Goal: Task Accomplishment & Management: Use online tool/utility

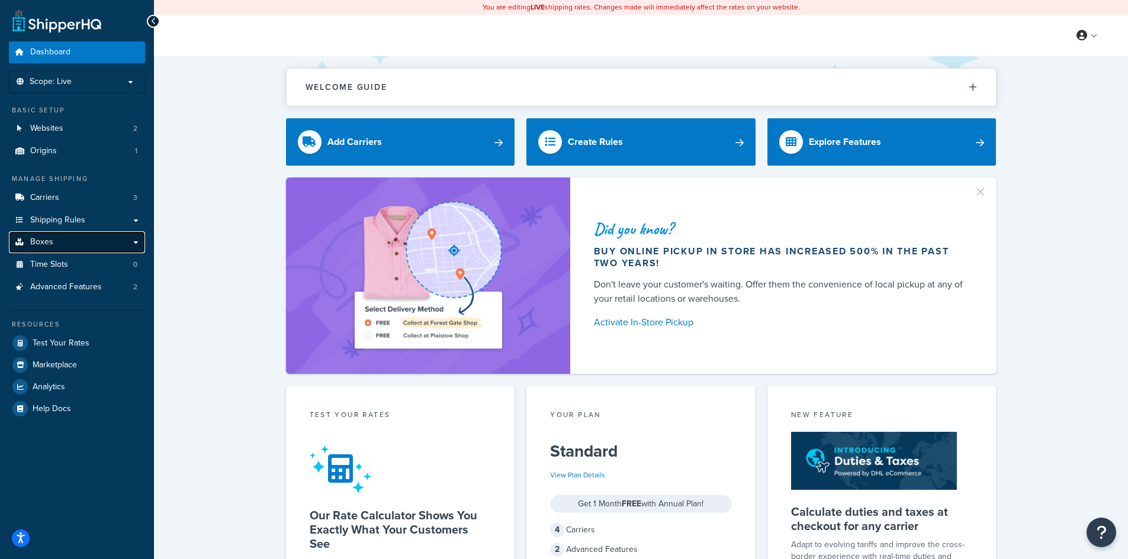
click at [112, 240] on link "Boxes" at bounding box center [77, 242] width 136 height 22
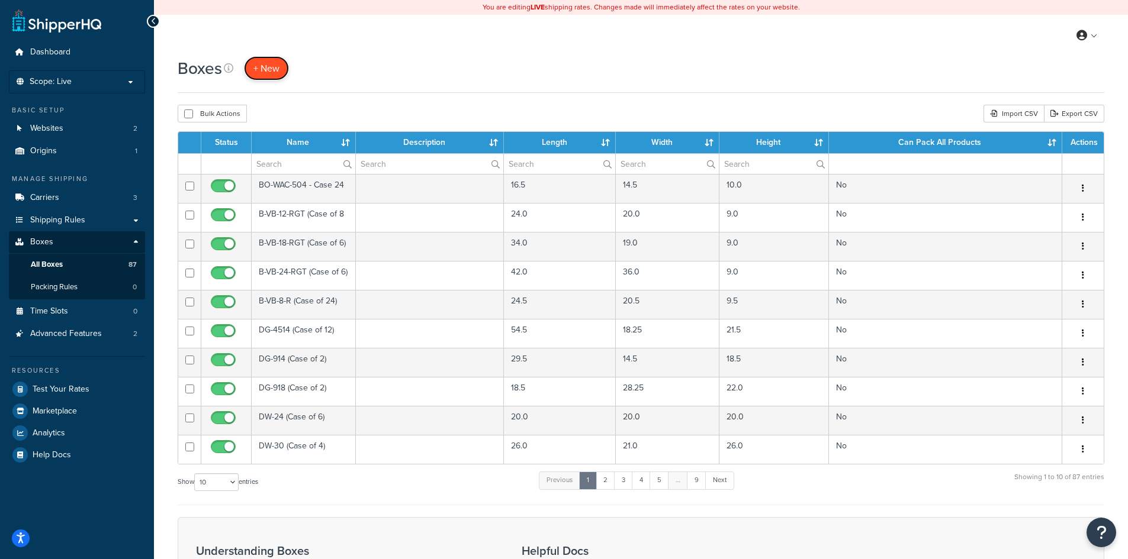
click at [263, 65] on span "+ New" at bounding box center [266, 69] width 26 height 14
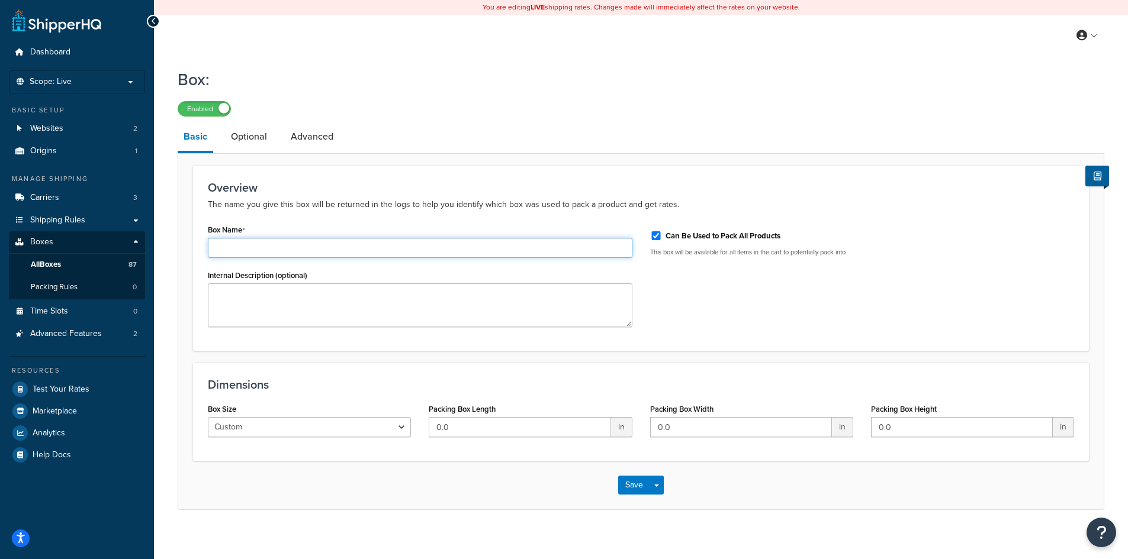
click at [236, 252] on input "Box Name" at bounding box center [420, 248] width 424 height 20
type input "C9 Minleon Case of 20"
click at [654, 234] on input "Can Be Used to Pack All Products" at bounding box center [656, 235] width 12 height 9
checkbox input "false"
click at [452, 433] on input "0.0" at bounding box center [520, 427] width 182 height 20
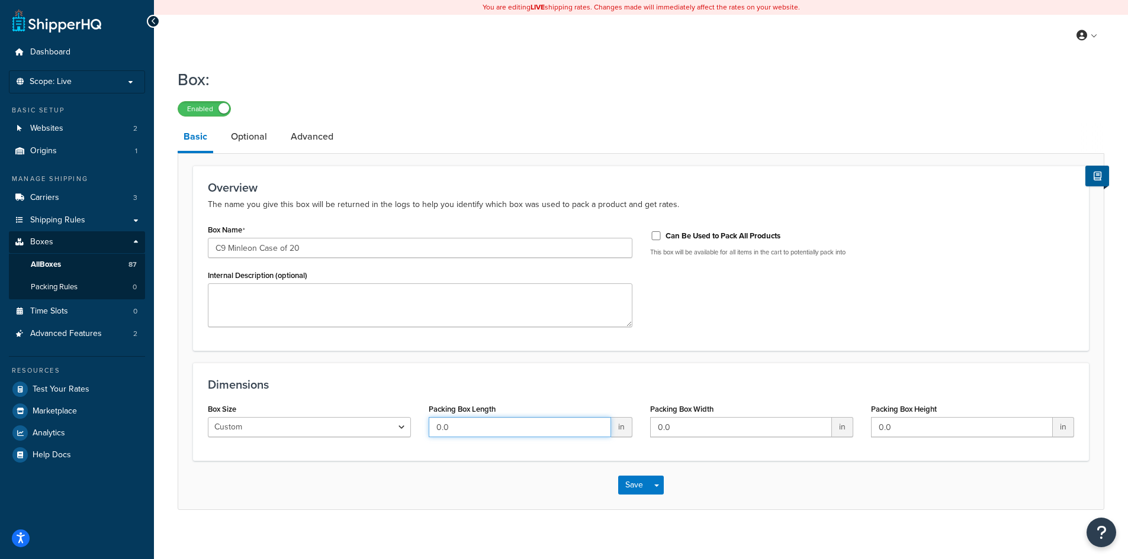
drag, startPoint x: 452, startPoint y: 433, endPoint x: 435, endPoint y: 431, distance: 16.7
click at [435, 431] on input "0.0" at bounding box center [520, 427] width 182 height 20
type input "14"
type input "12"
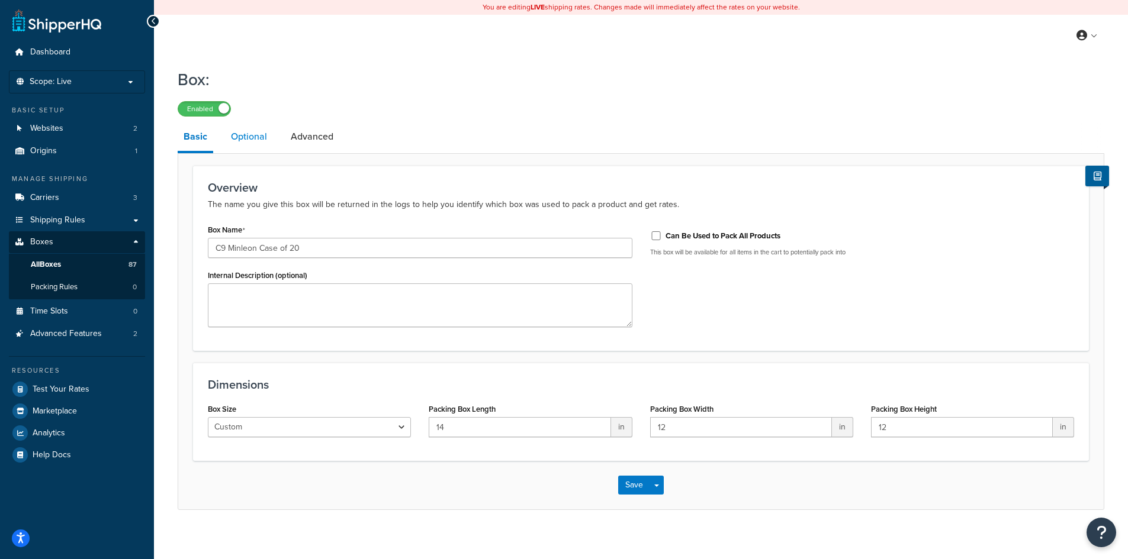
click at [252, 136] on link "Optional" at bounding box center [249, 137] width 48 height 28
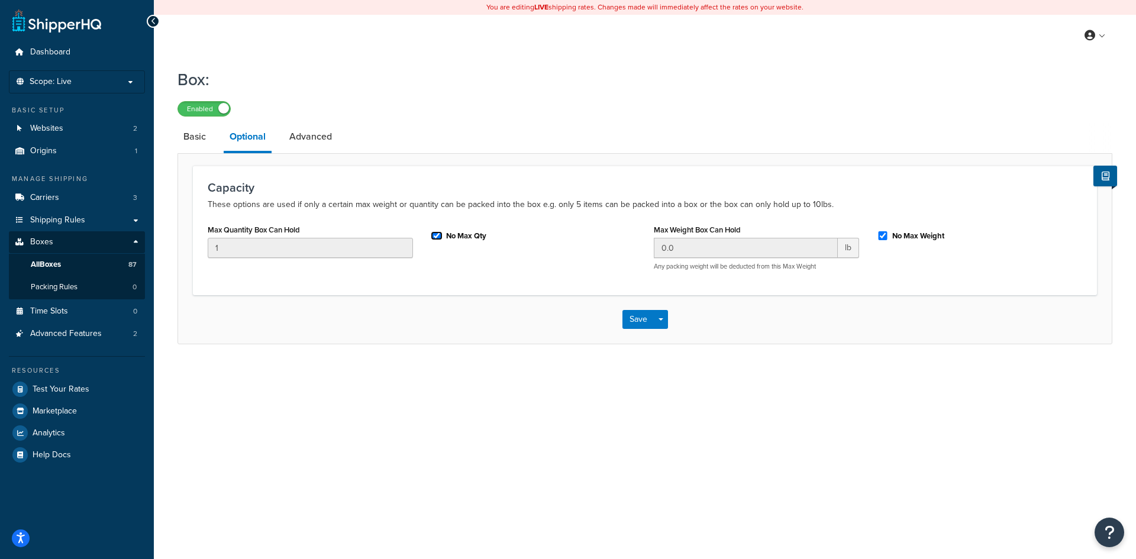
click at [436, 234] on input "No Max Qty" at bounding box center [437, 235] width 12 height 9
checkbox input "false"
drag, startPoint x: 202, startPoint y: 242, endPoint x: 193, endPoint y: 241, distance: 9.5
click at [193, 241] on div "Capacity These options are used if only a certain max weight or quantity can be…" at bounding box center [645, 230] width 904 height 129
type input "20"
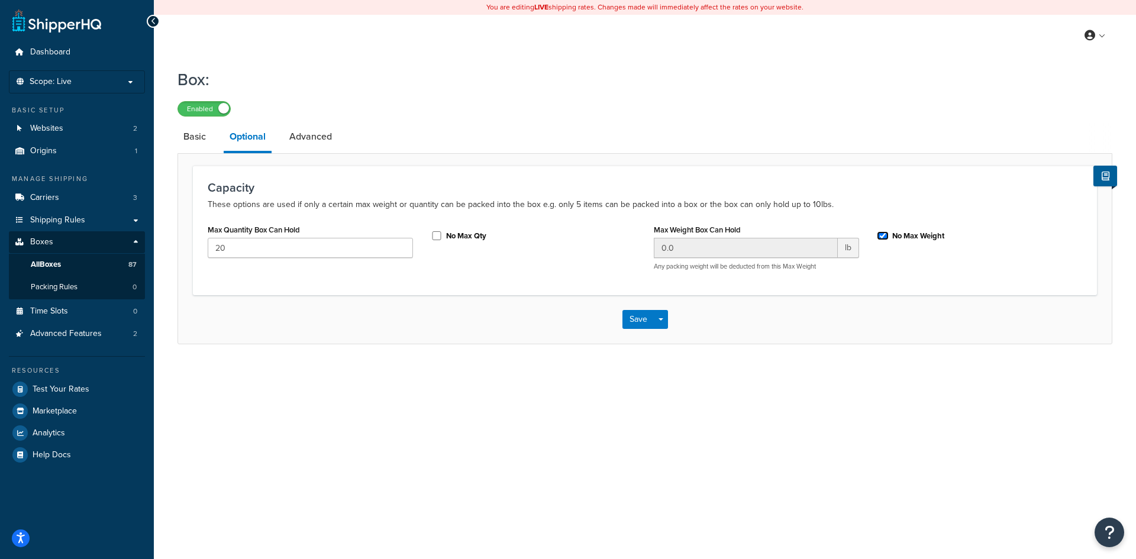
click at [888, 236] on input "No Max Weight" at bounding box center [883, 235] width 12 height 9
checkbox input "false"
drag, startPoint x: 684, startPoint y: 247, endPoint x: 640, endPoint y: 240, distance: 44.5
click at [639, 240] on div "Max Quantity Box Can Hold 20 No Max Qty Max Weight Box Can Hold 0.0 lb Any pack…" at bounding box center [645, 250] width 893 height 59
type input "20"
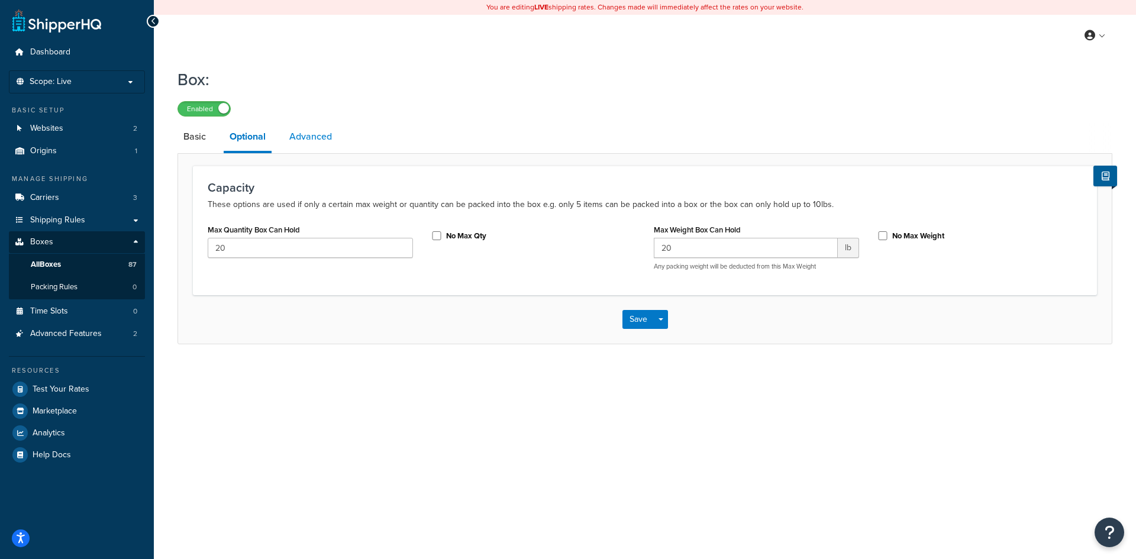
click at [309, 132] on link "Advanced" at bounding box center [311, 137] width 54 height 28
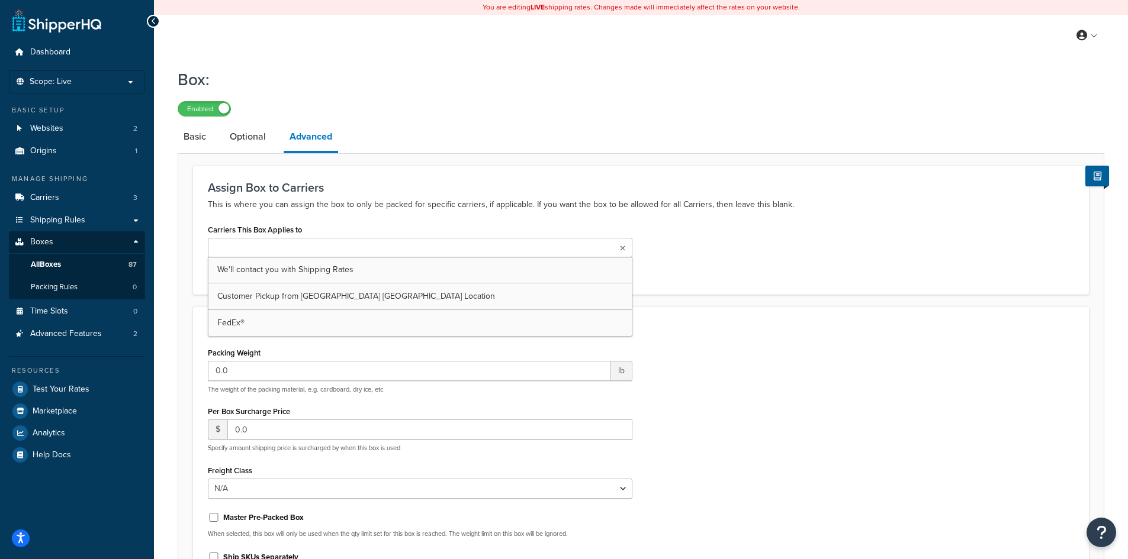
click at [315, 249] on ul at bounding box center [420, 248] width 424 height 20
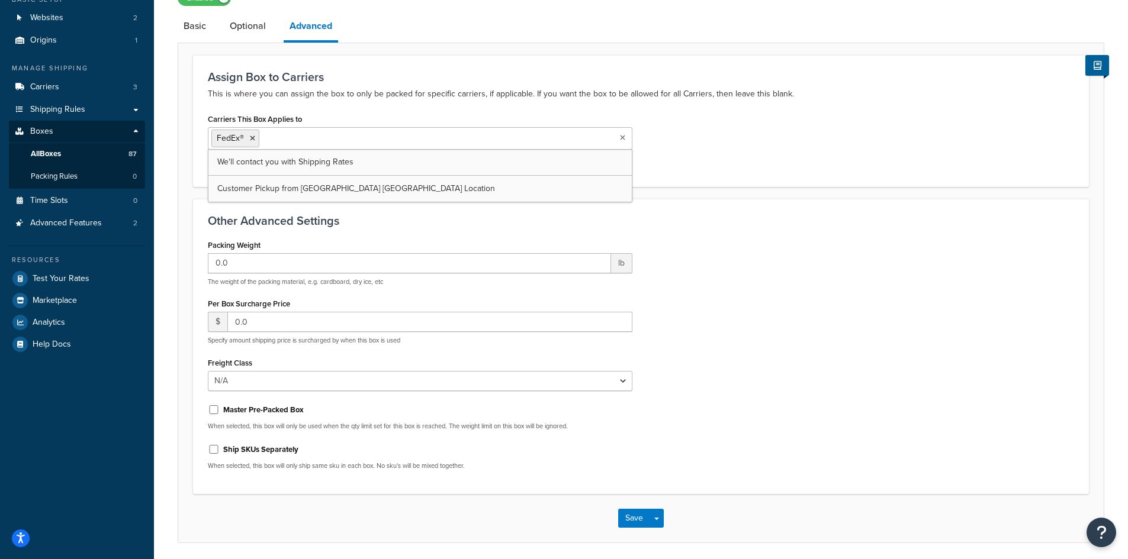
scroll to position [154, 0]
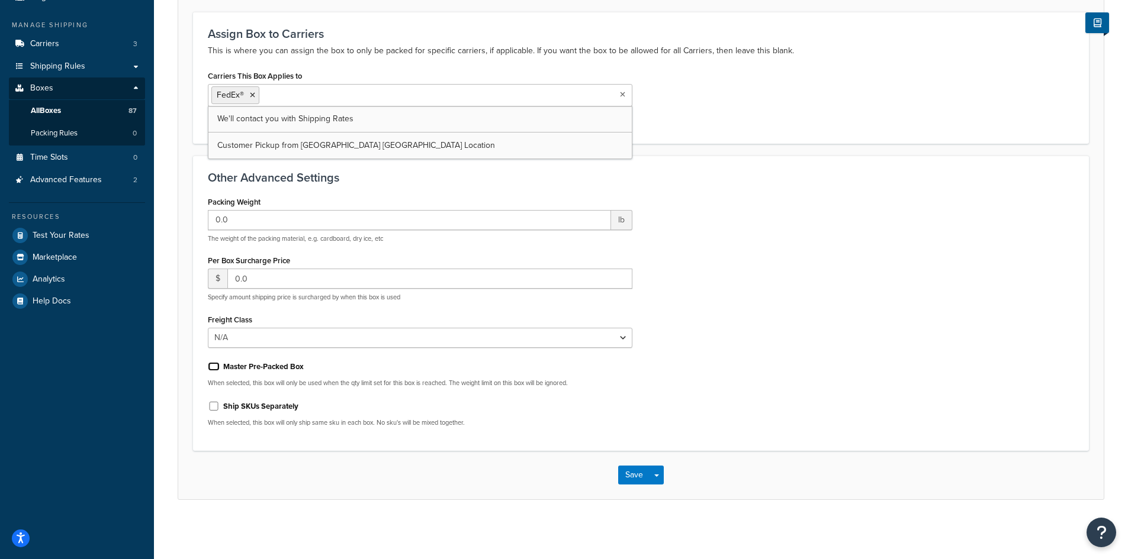
click at [214, 364] on input "Master Pre-Packed Box" at bounding box center [214, 366] width 12 height 9
checkbox input "true"
click at [626, 472] on button "Save" at bounding box center [634, 475] width 32 height 19
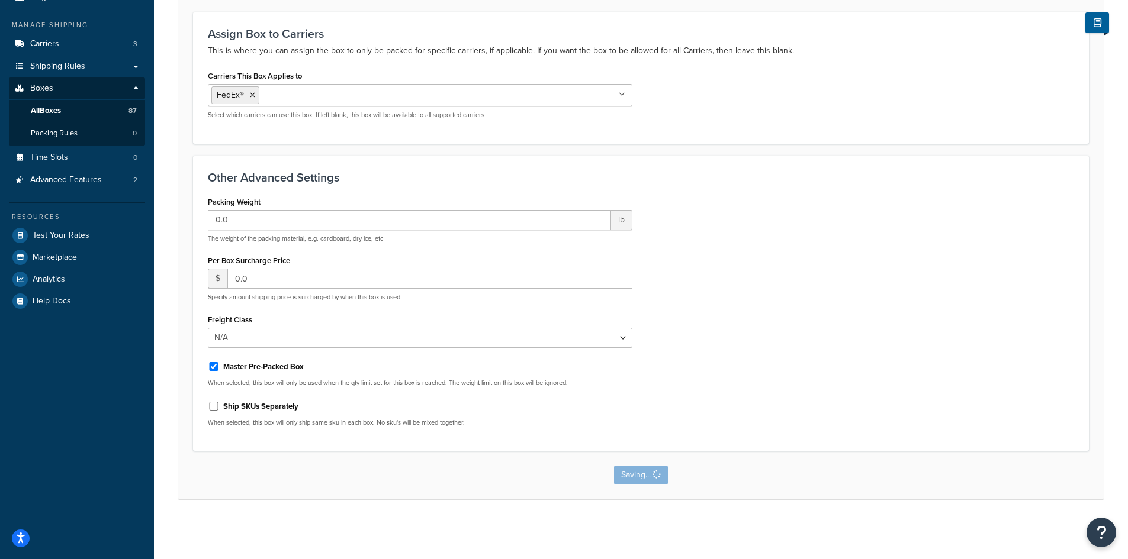
scroll to position [0, 0]
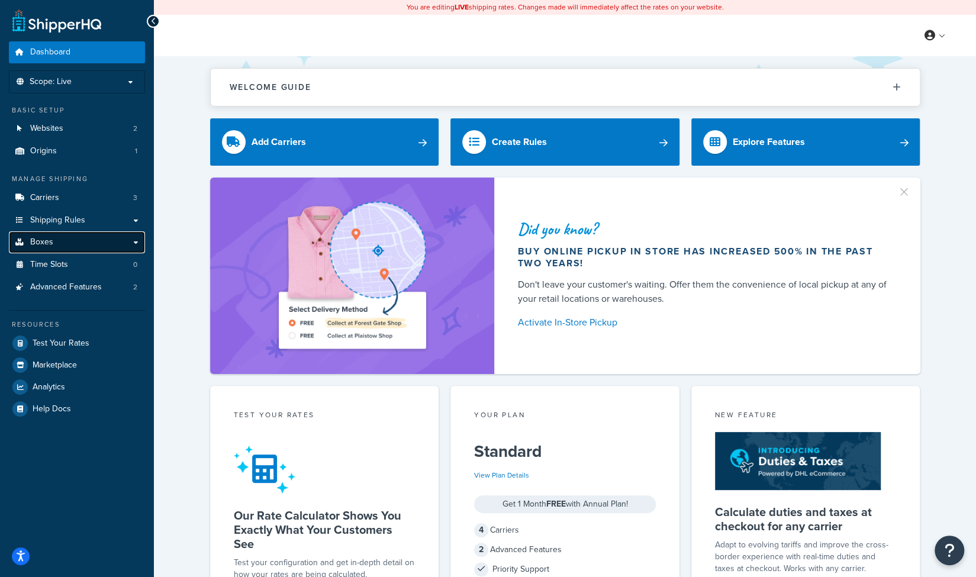
click at [72, 245] on link "Boxes" at bounding box center [77, 242] width 136 height 22
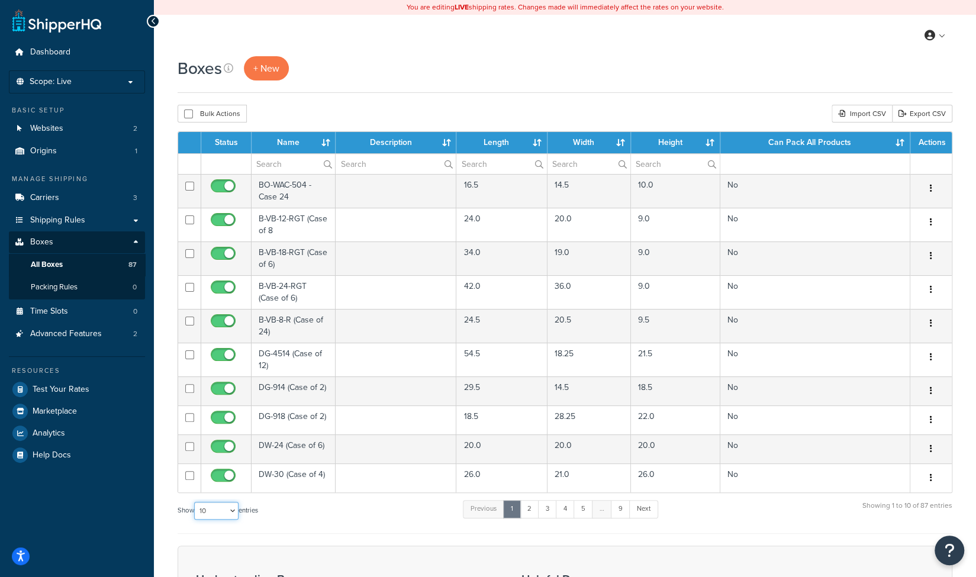
click at [236, 511] on select "10 15 25 50 100 1000" at bounding box center [216, 511] width 44 height 18
select select "100"
click at [195, 502] on select "10 15 25 50 100 1000" at bounding box center [216, 511] width 44 height 18
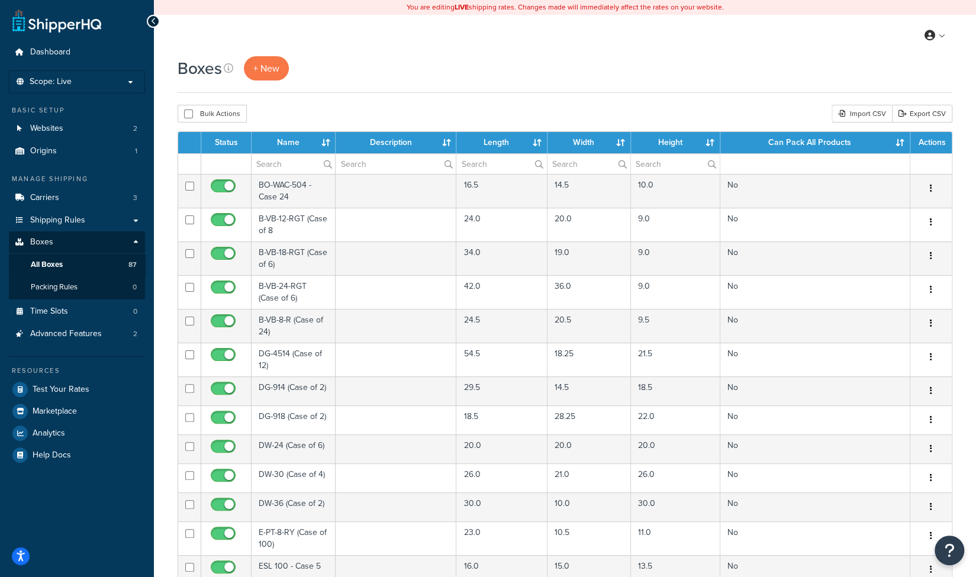
click at [297, 138] on th "Name" at bounding box center [294, 142] width 84 height 21
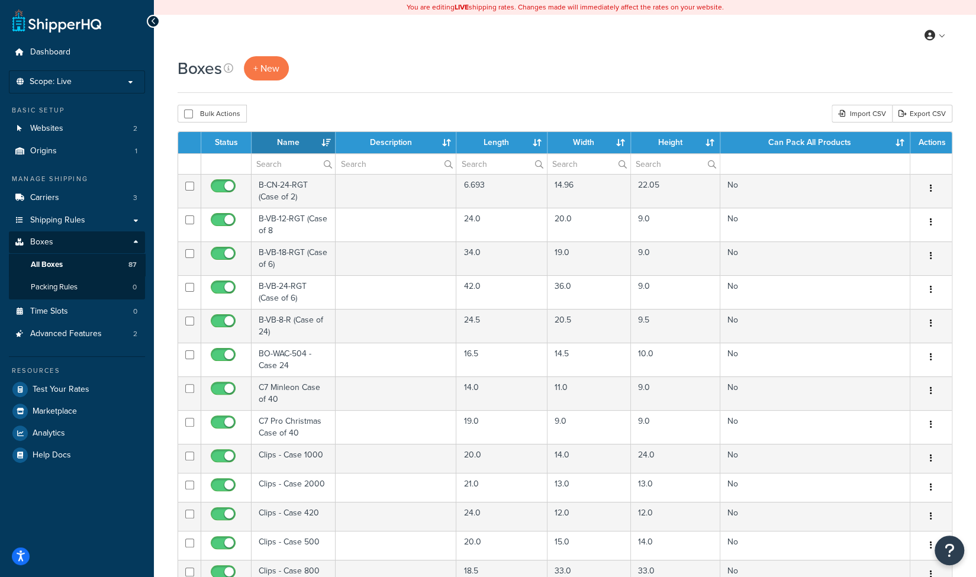
click at [328, 143] on th "Name" at bounding box center [294, 142] width 84 height 21
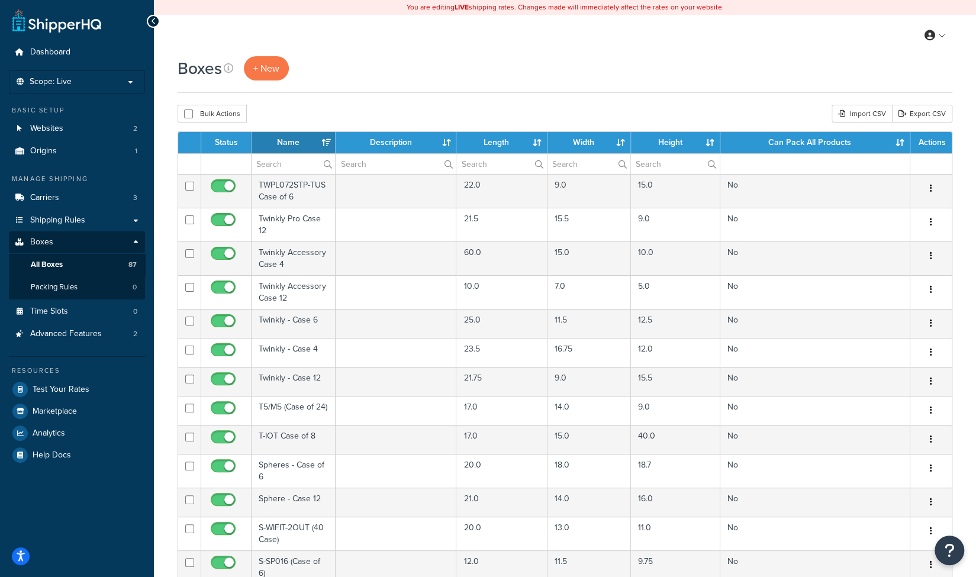
click at [327, 143] on th "Name" at bounding box center [294, 142] width 84 height 21
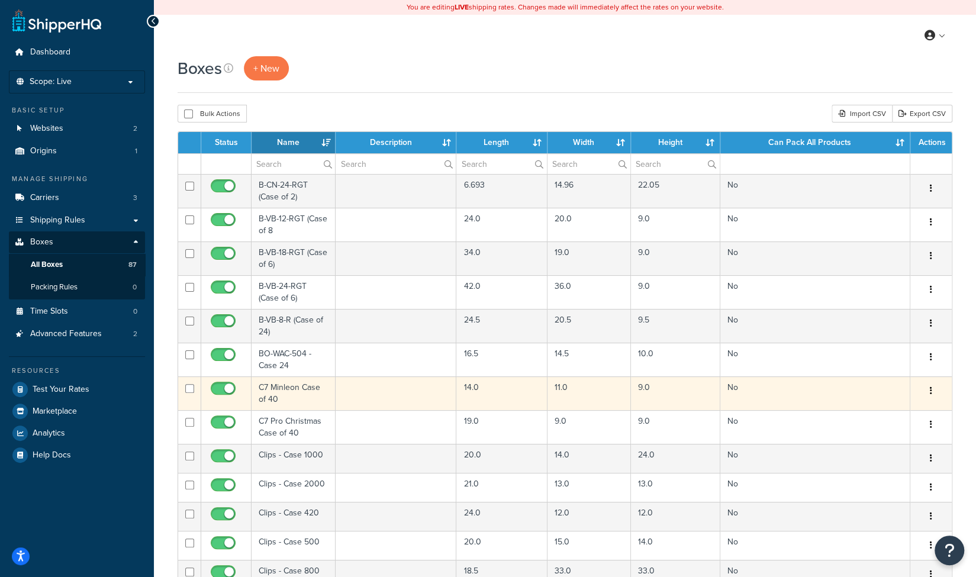
click at [292, 394] on td "C7 Minleon Case of 40" at bounding box center [294, 393] width 84 height 34
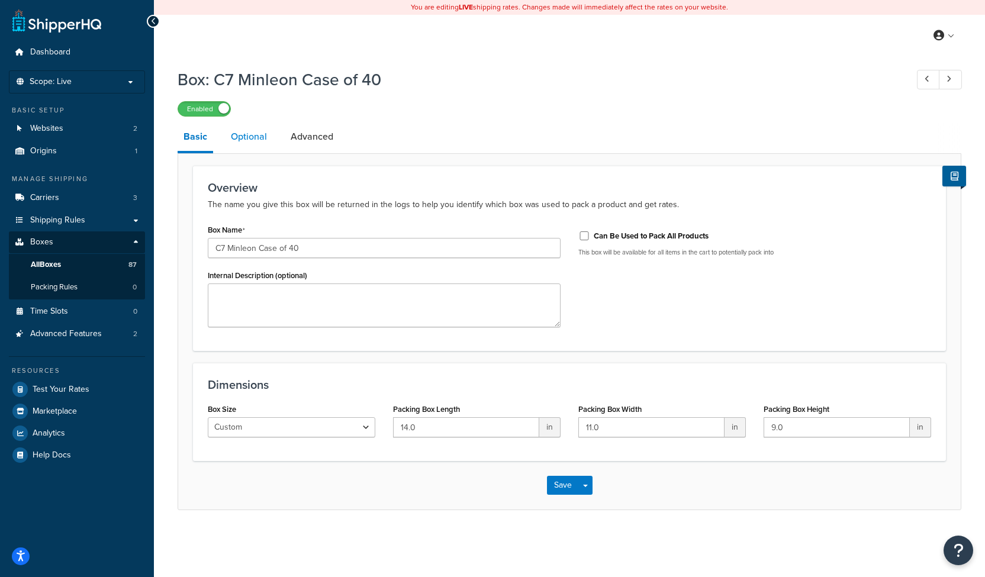
click at [256, 139] on link "Optional" at bounding box center [249, 137] width 48 height 28
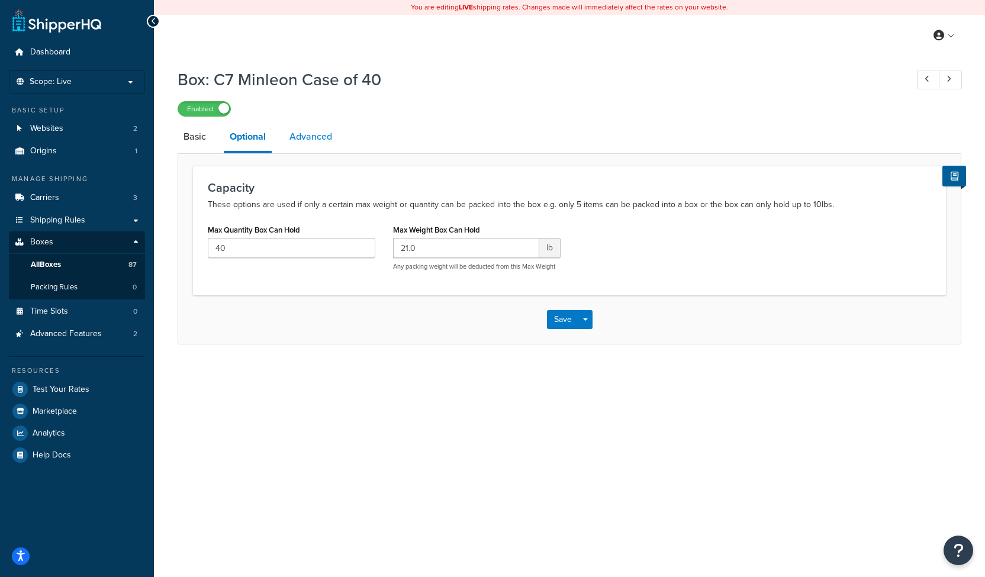
click at [302, 135] on link "Advanced" at bounding box center [311, 137] width 54 height 28
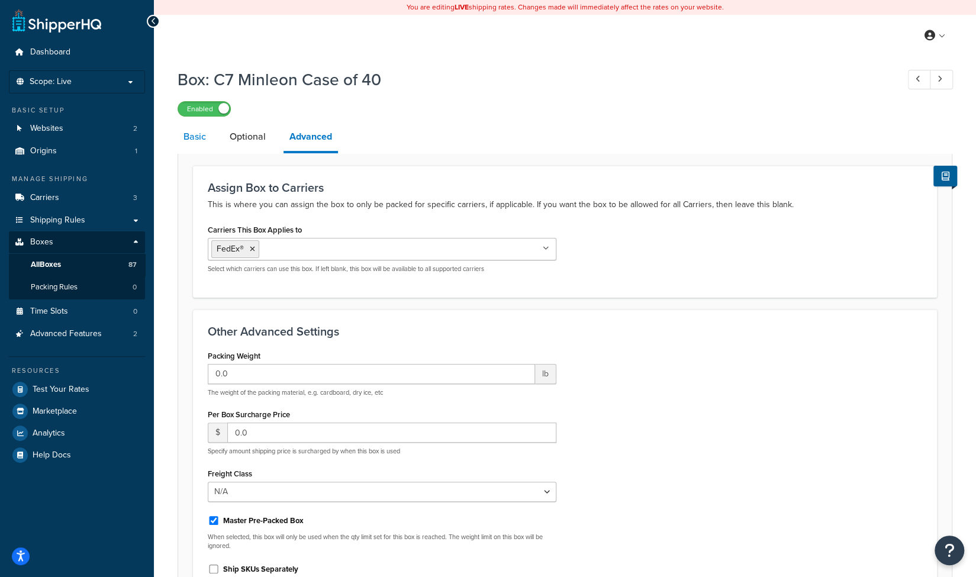
click at [188, 146] on link "Basic" at bounding box center [195, 137] width 34 height 28
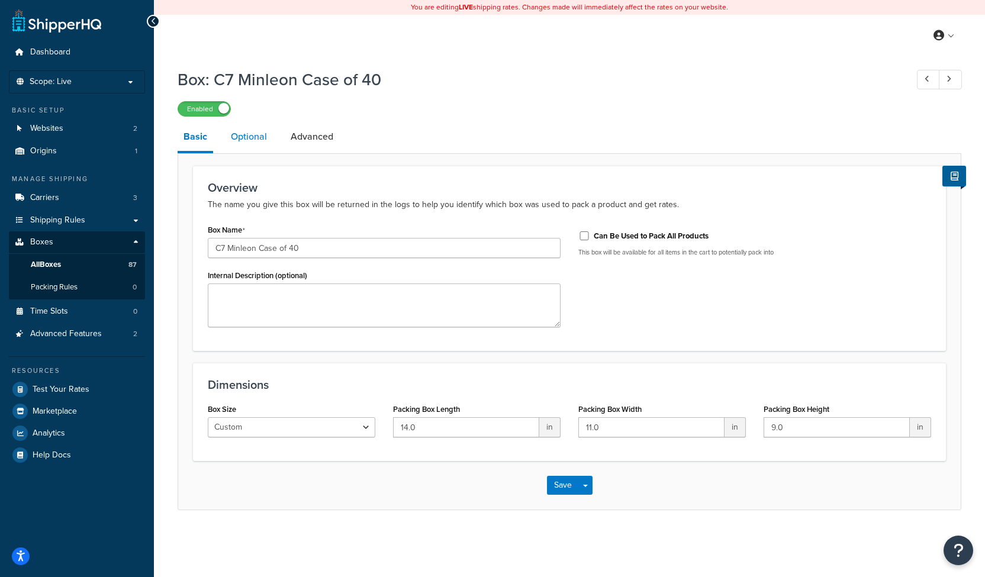
click at [262, 142] on link "Optional" at bounding box center [249, 137] width 48 height 28
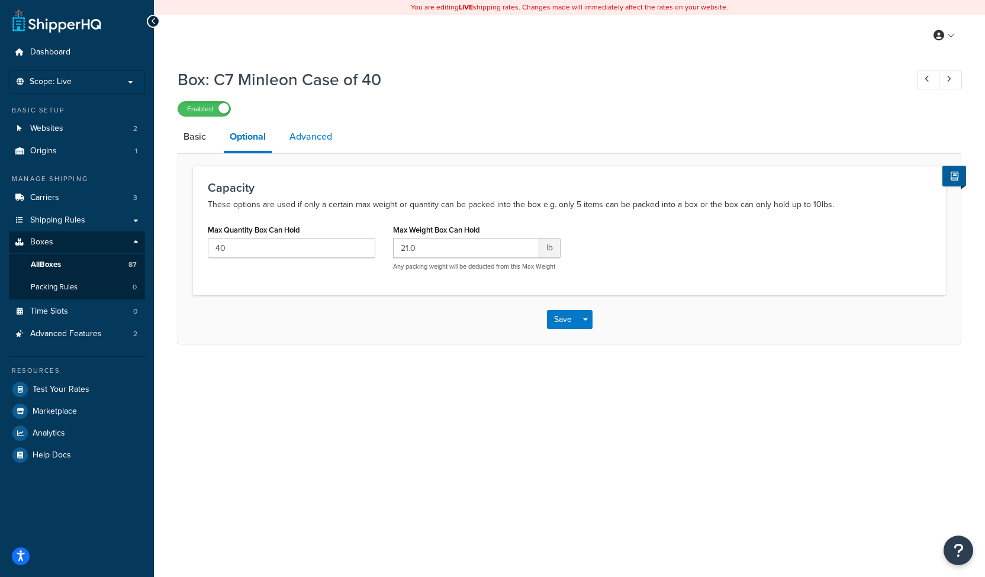
click at [310, 133] on link "Advanced" at bounding box center [311, 137] width 54 height 28
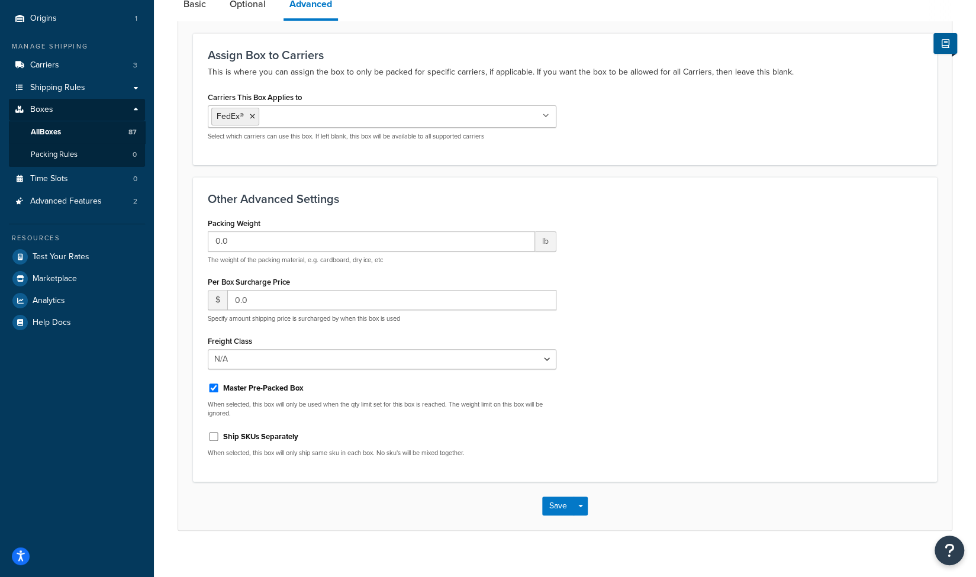
scroll to position [144, 0]
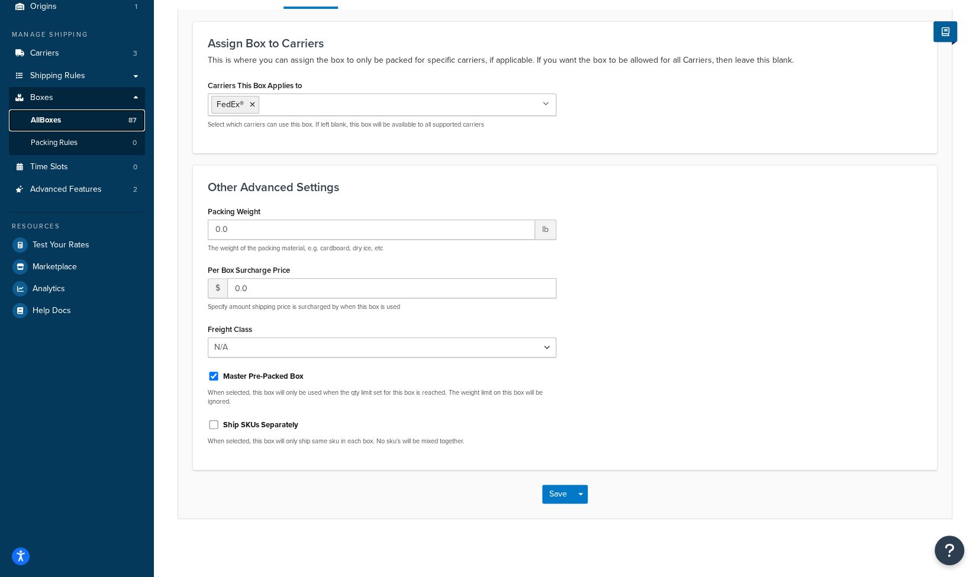
click at [53, 124] on span "All Boxes" at bounding box center [46, 120] width 30 height 10
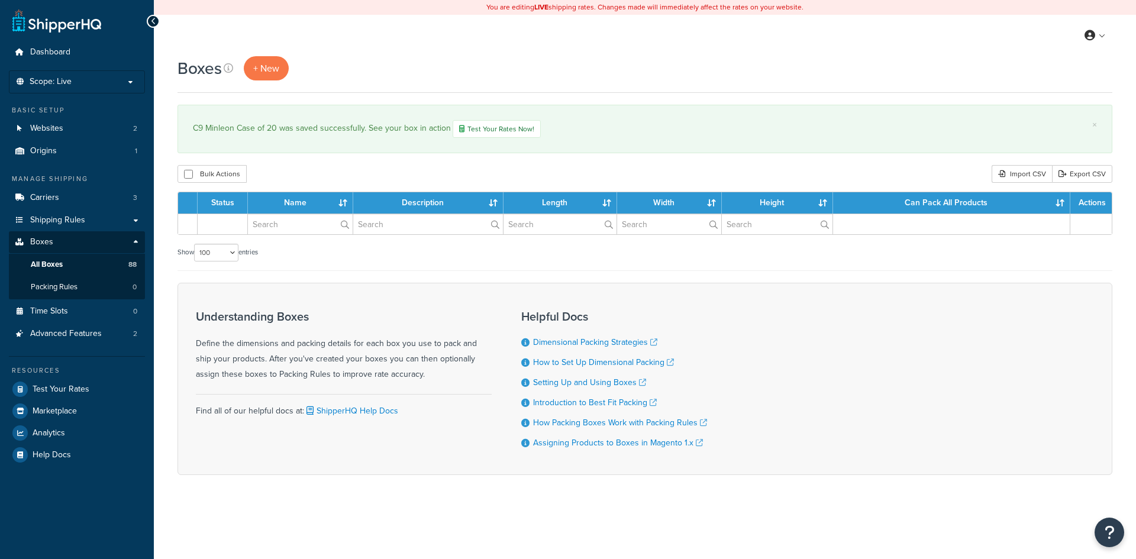
select select "100"
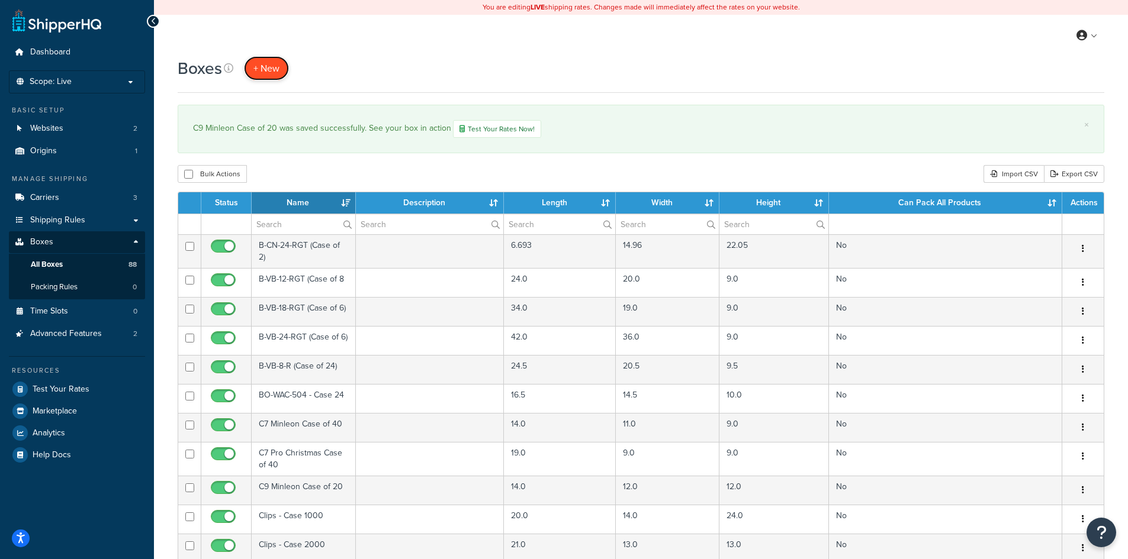
click at [272, 69] on span "+ New" at bounding box center [266, 69] width 26 height 14
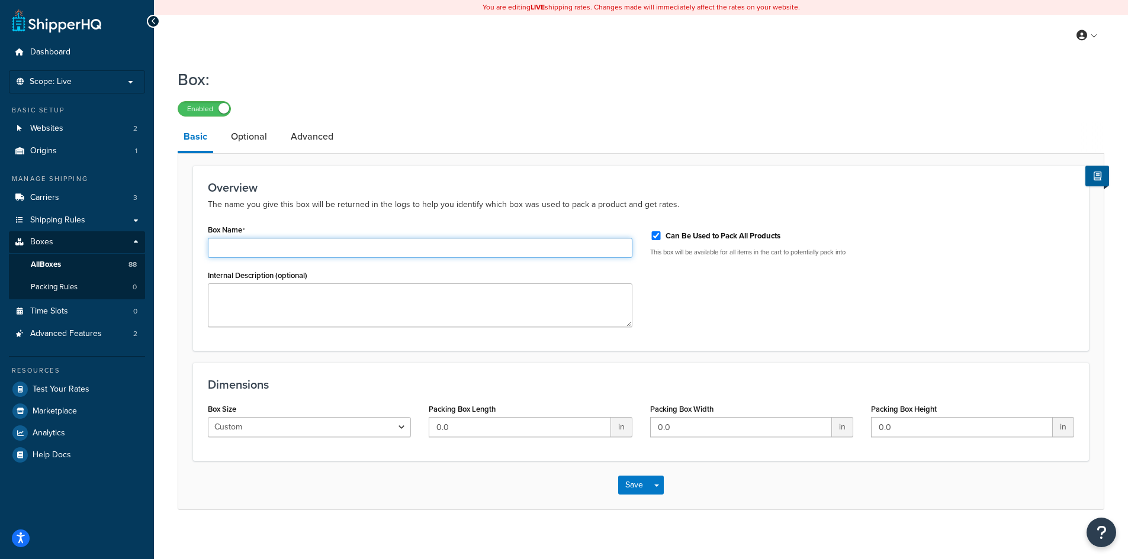
click at [231, 249] on input "Box Name" at bounding box center [420, 248] width 424 height 20
type input "C9 Pro Christmas Case of 20"
click at [658, 236] on input "Can Be Used to Pack All Products" at bounding box center [656, 235] width 12 height 9
checkbox input "false"
drag, startPoint x: 446, startPoint y: 426, endPoint x: 400, endPoint y: 425, distance: 45.6
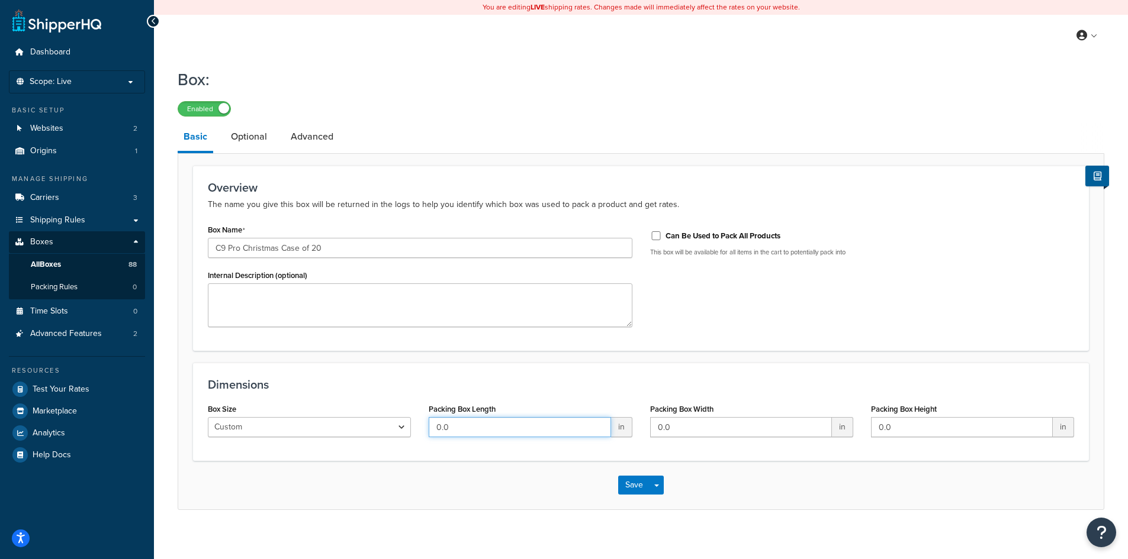
click at [400, 425] on div "Box Size Custom USPS Small Flat Box USPS Medium Flat Box USPS Large Flat Box US…" at bounding box center [641, 424] width 884 height 46
type input "18"
type input "11"
type input "8"
click at [269, 133] on link "Optional" at bounding box center [249, 137] width 48 height 28
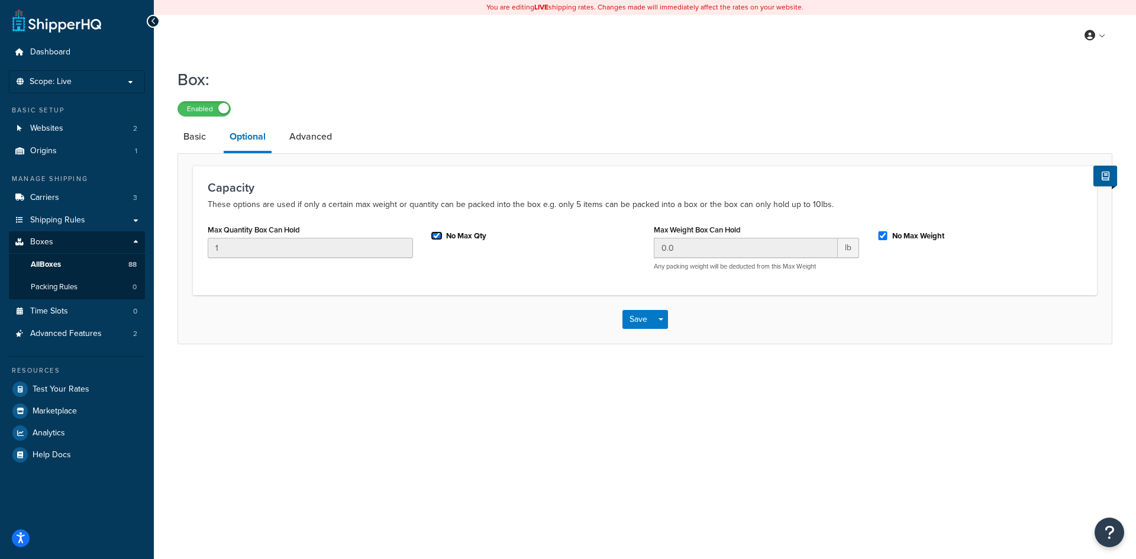
click at [433, 236] on input "No Max Qty" at bounding box center [437, 235] width 12 height 9
checkbox input "false"
click at [886, 233] on input "No Max Weight" at bounding box center [883, 235] width 12 height 9
checkbox input "false"
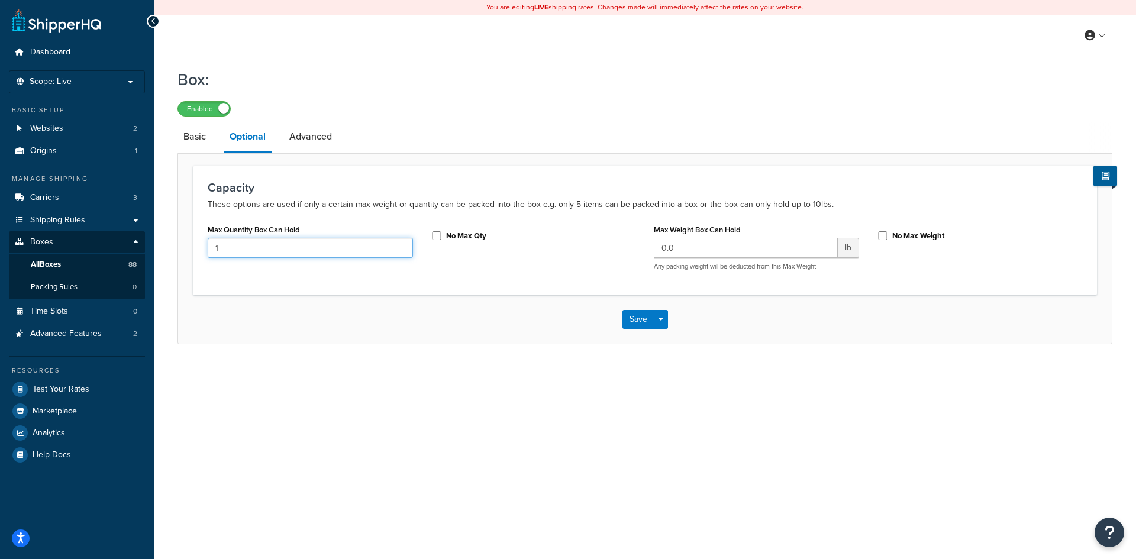
drag, startPoint x: 242, startPoint y: 250, endPoint x: 179, endPoint y: 243, distance: 62.6
click at [184, 243] on form "Capacity These options are used if only a certain max weight or quantity can be…" at bounding box center [645, 255] width 934 height 178
type input "20"
drag, startPoint x: 682, startPoint y: 250, endPoint x: 652, endPoint y: 249, distance: 30.8
click at [652, 249] on div "Max Weight Box Can Hold 0.0 lb Any packing weight will be deducted from this Ma…" at bounding box center [756, 250] width 223 height 59
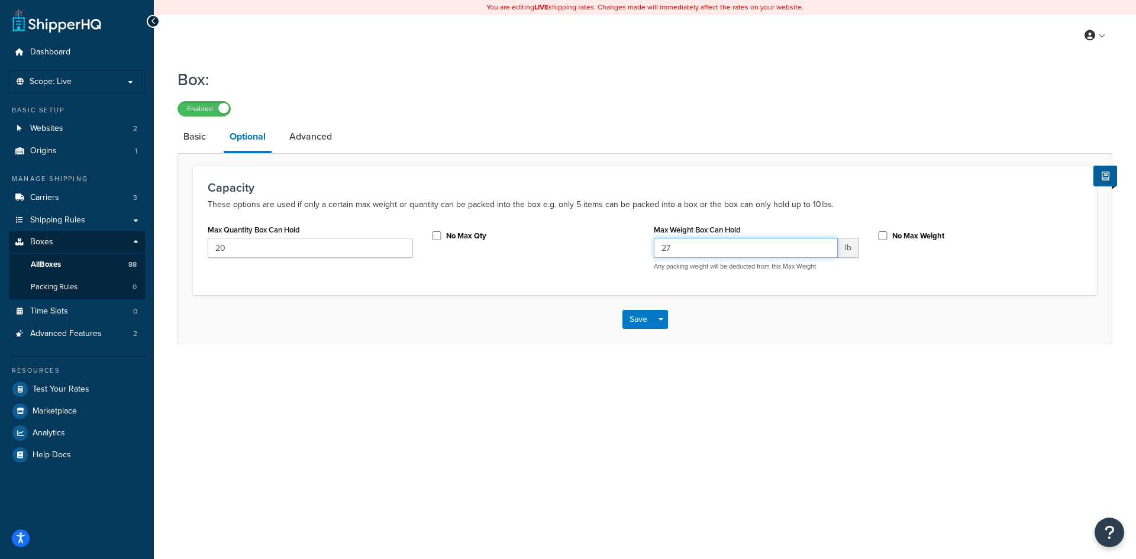
type input "2"
type input "28"
click at [314, 139] on link "Advanced" at bounding box center [311, 137] width 54 height 28
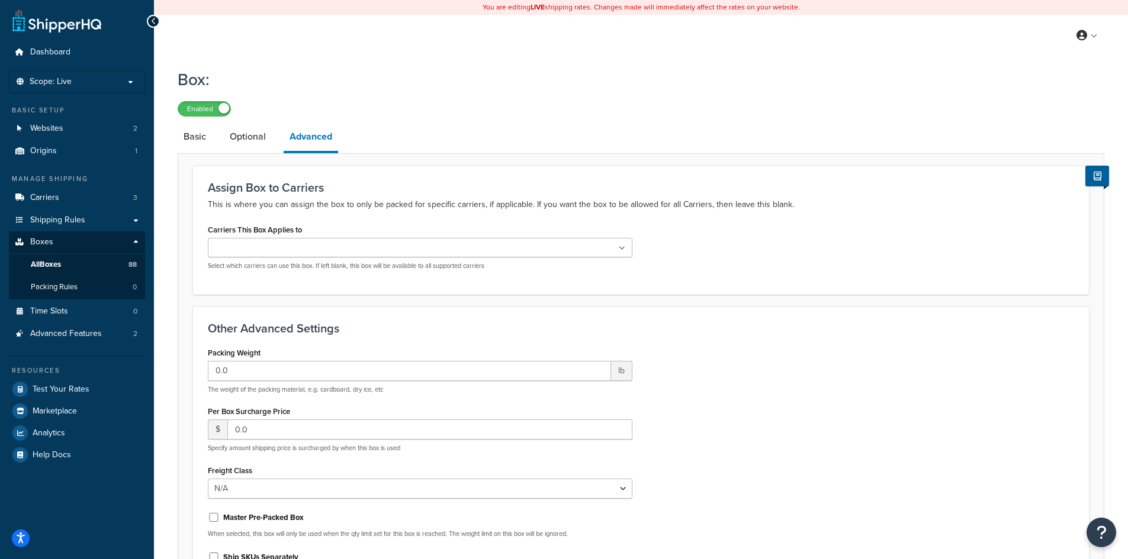
click at [329, 250] on ul at bounding box center [420, 248] width 424 height 20
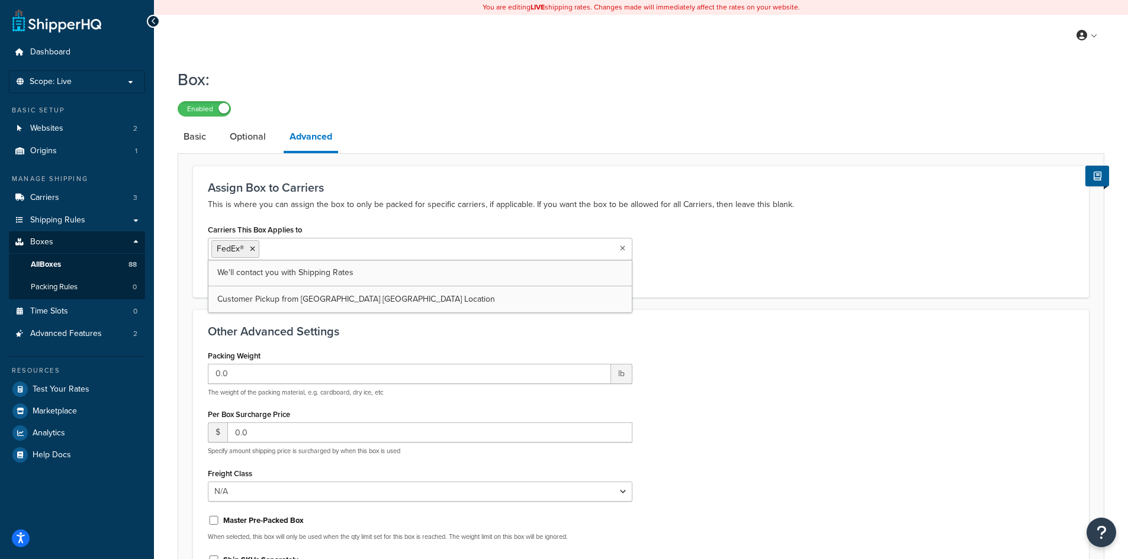
scroll to position [154, 0]
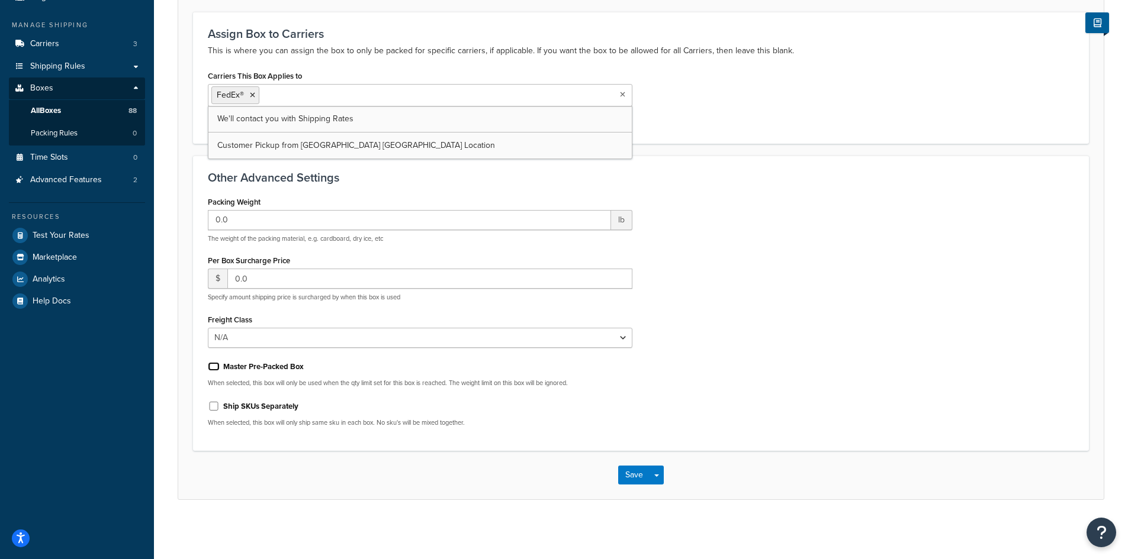
click at [217, 365] on input "Master Pre-Packed Box" at bounding box center [214, 366] width 12 height 9
checkbox input "true"
click at [624, 477] on button "Save" at bounding box center [634, 475] width 32 height 19
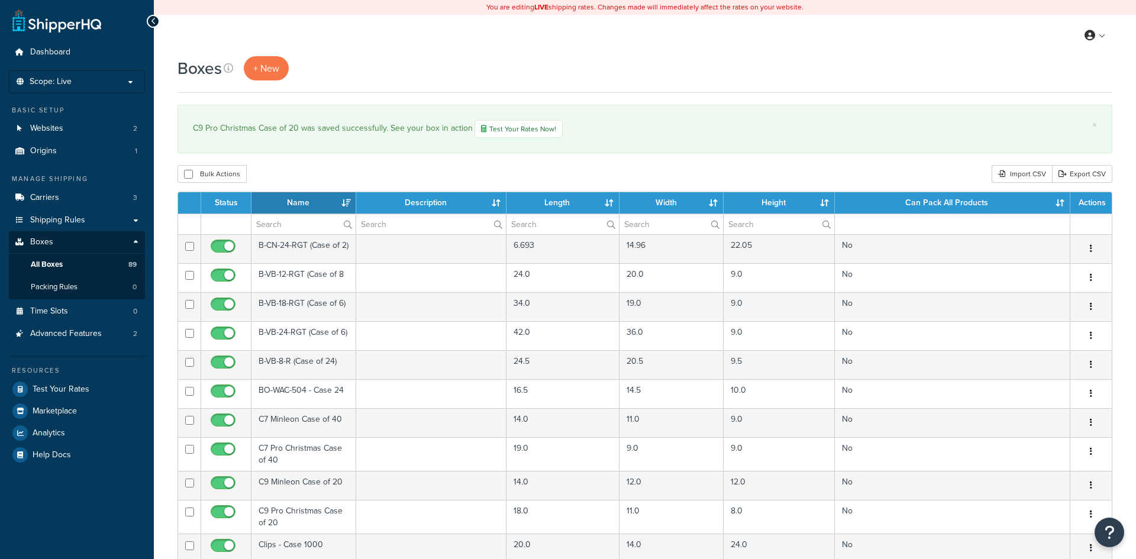
select select "100"
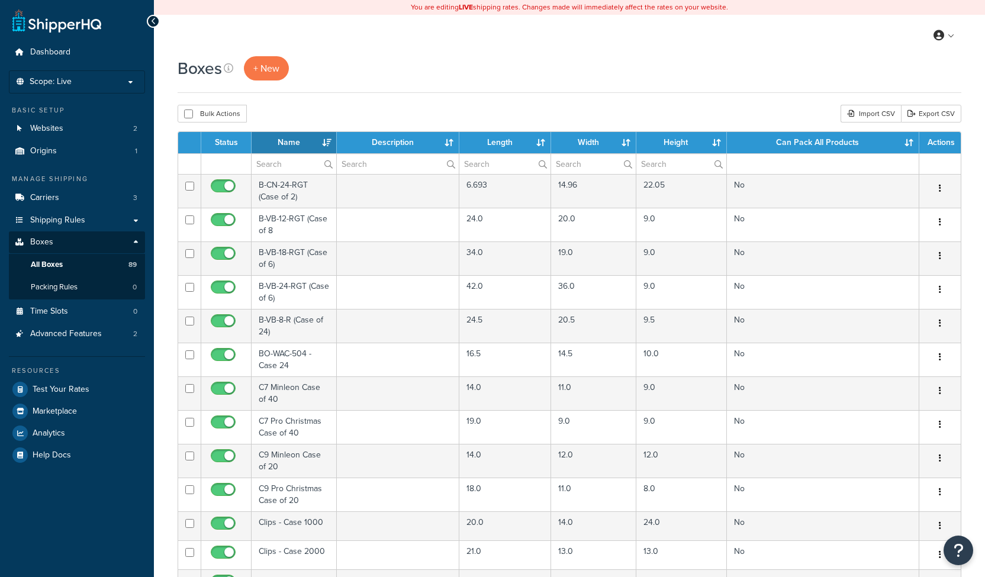
select select "100"
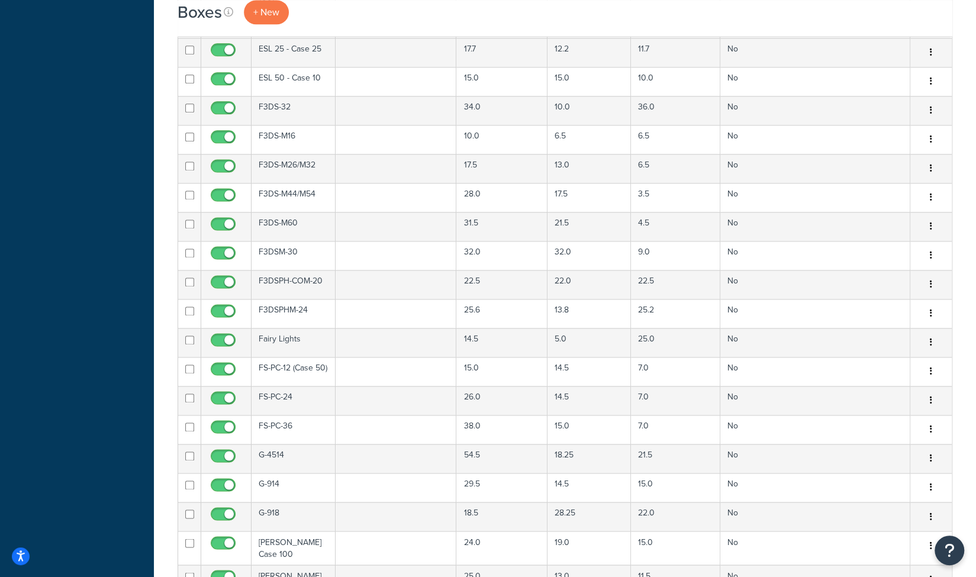
scroll to position [1105, 0]
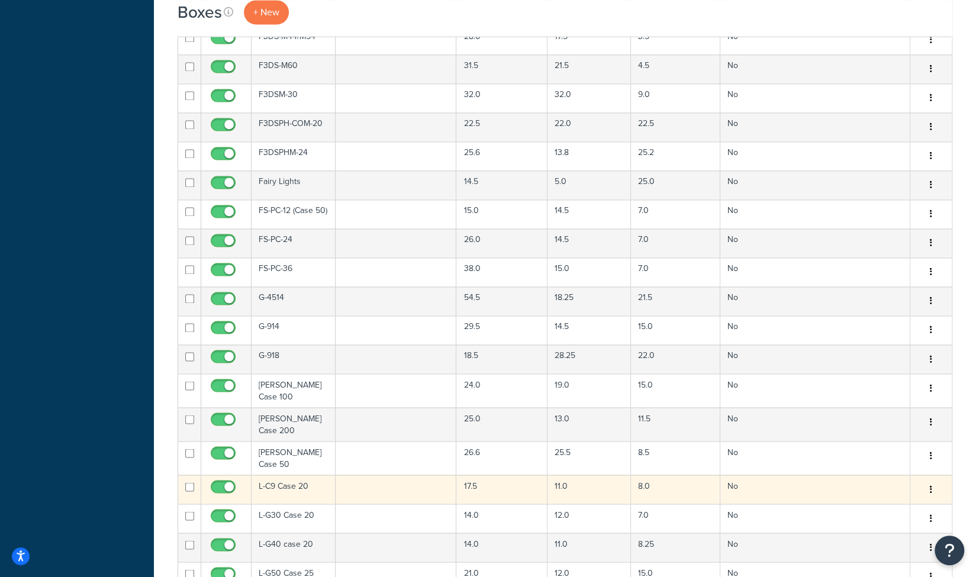
click at [189, 482] on input "checkbox" at bounding box center [189, 486] width 9 height 9
checkbox input "true"
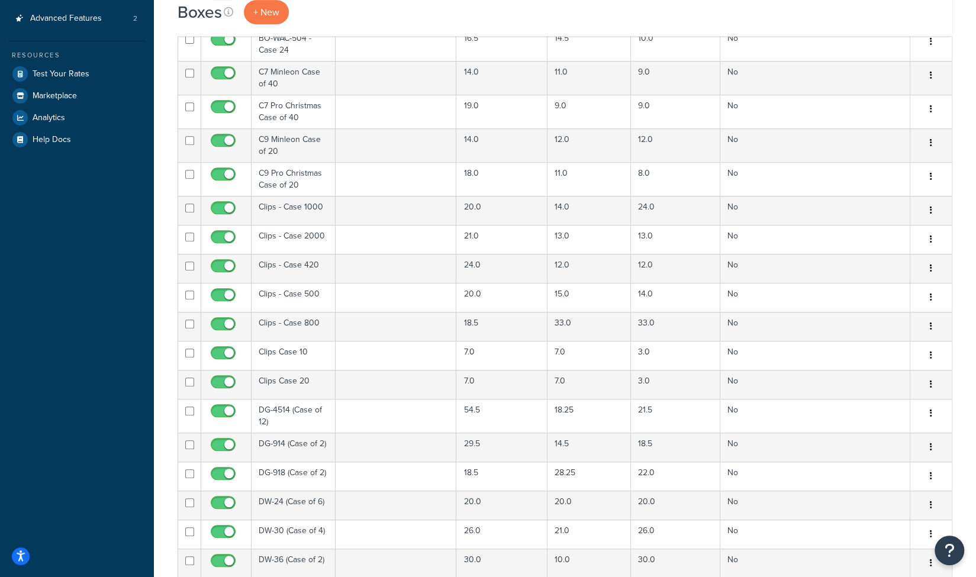
scroll to position [0, 0]
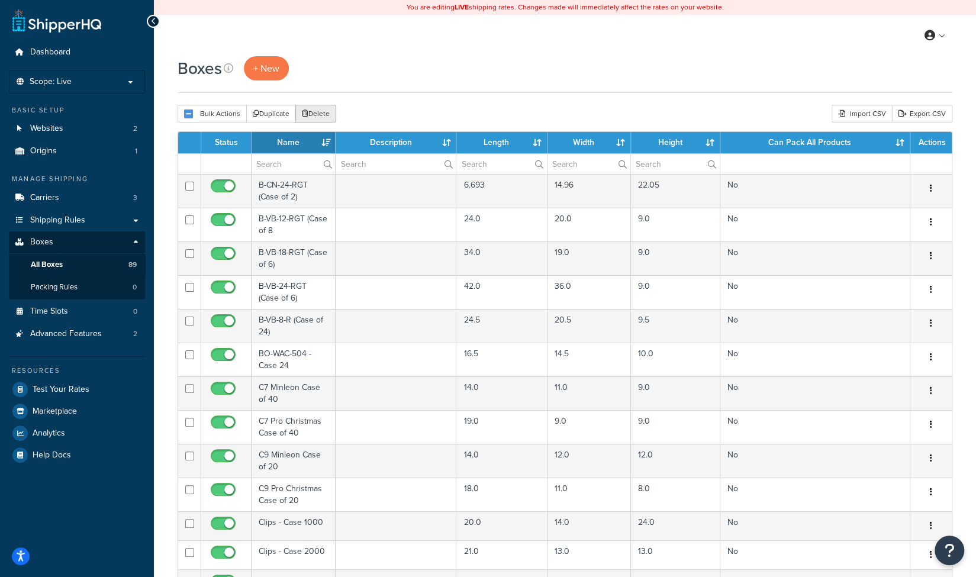
drag, startPoint x: 319, startPoint y: 114, endPoint x: 539, endPoint y: 65, distance: 225.0
click at [319, 114] on button "Delete" at bounding box center [315, 114] width 41 height 18
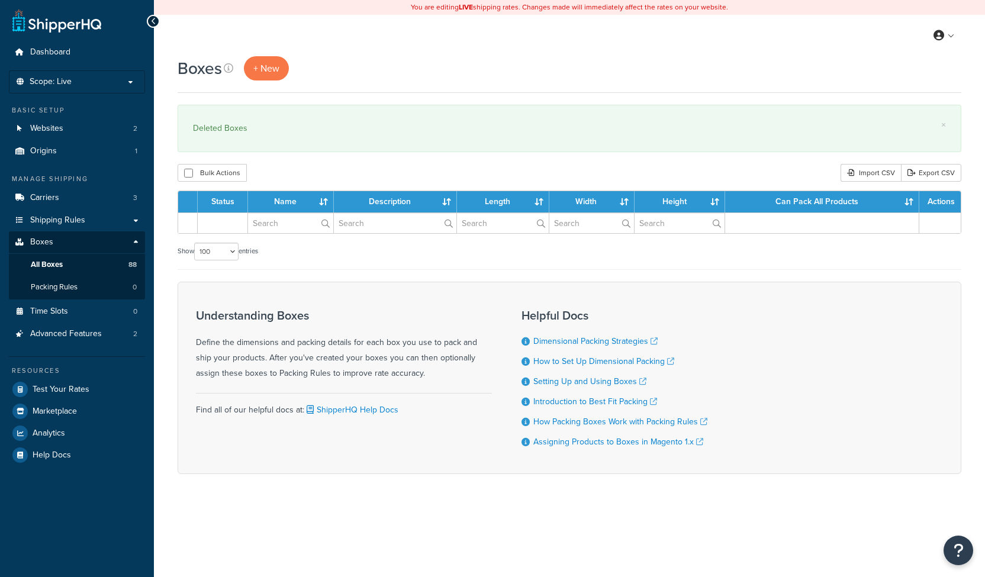
select select "100"
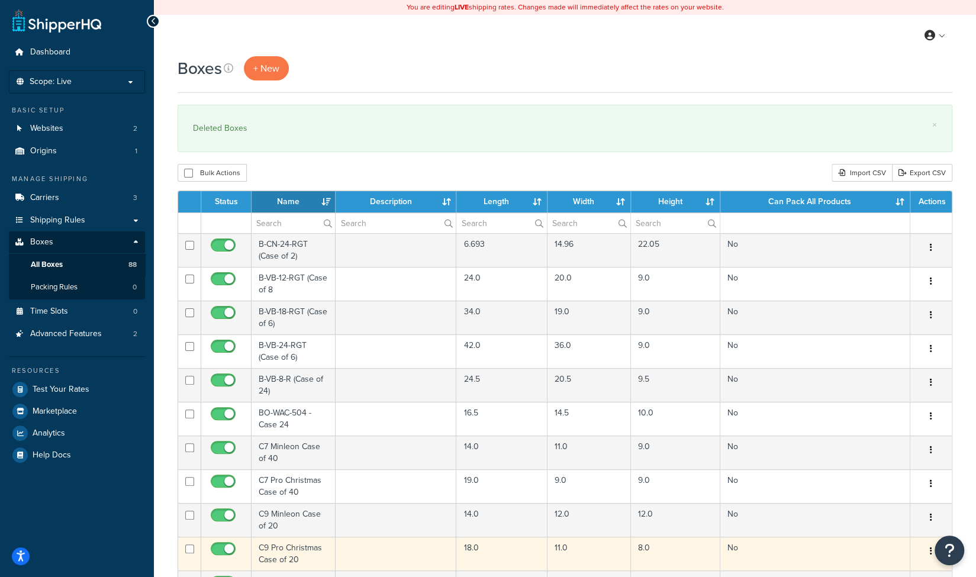
click at [812, 552] on td "No" at bounding box center [815, 554] width 190 height 34
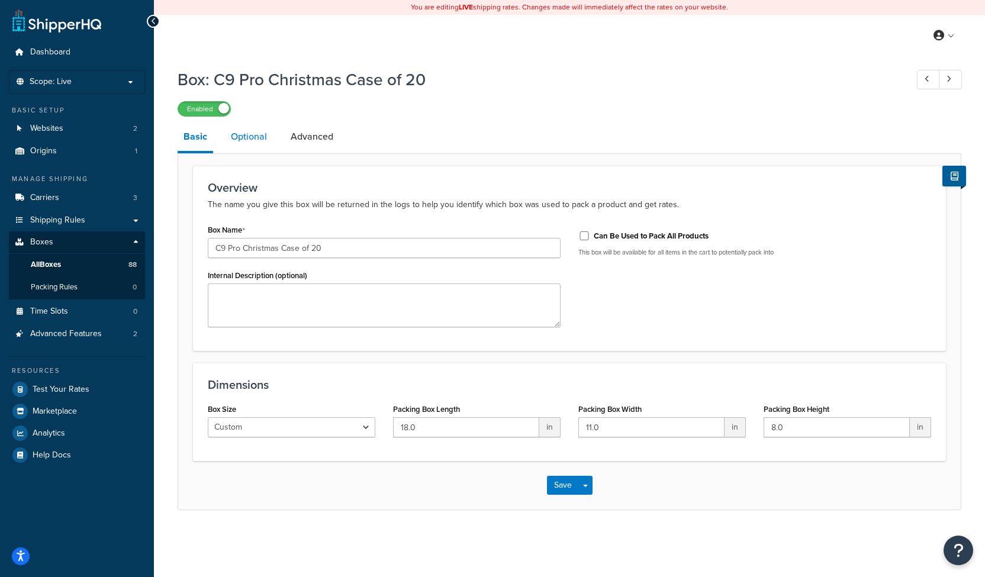
click at [234, 143] on link "Optional" at bounding box center [249, 137] width 48 height 28
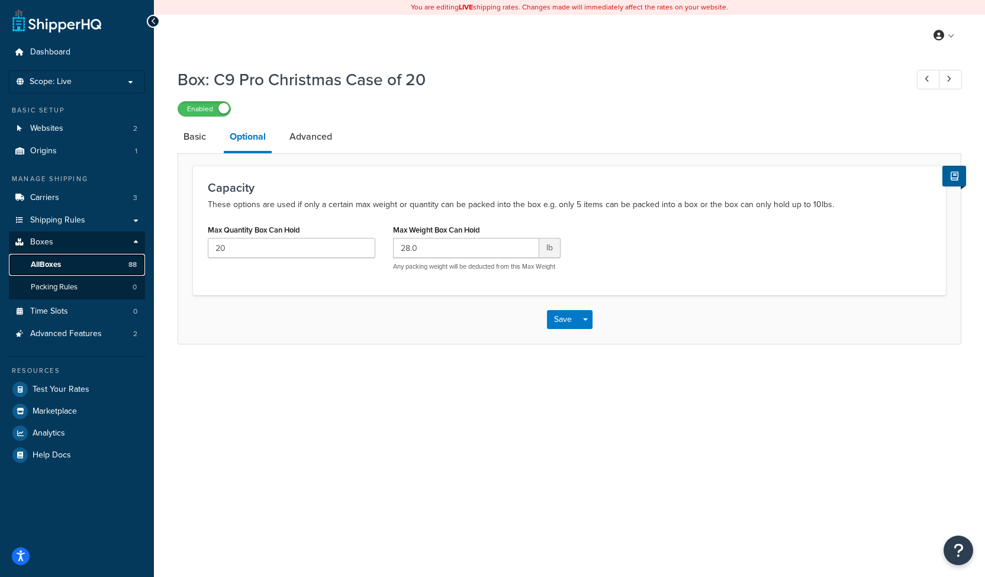
click at [53, 267] on span "All Boxes" at bounding box center [46, 265] width 30 height 10
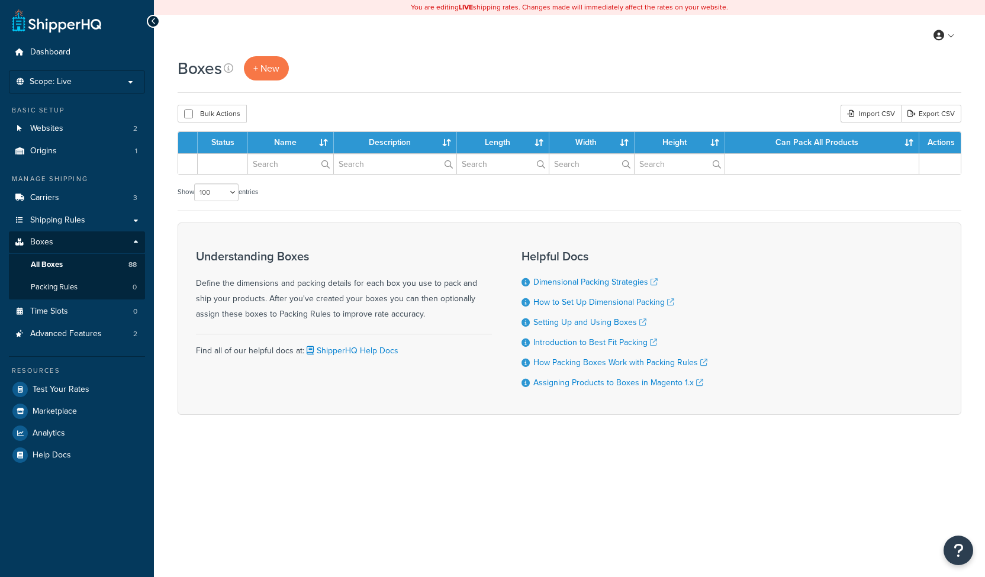
select select "100"
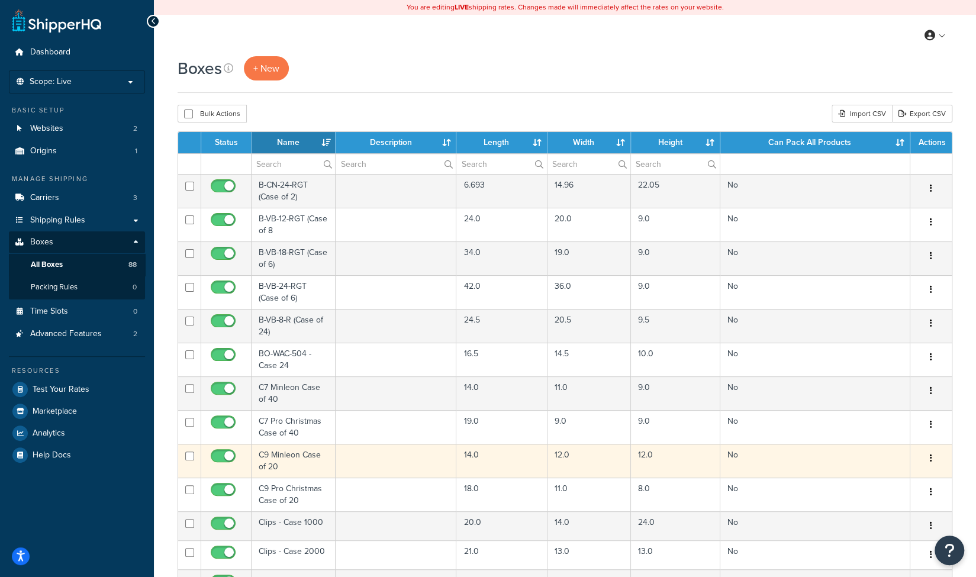
click at [372, 462] on td at bounding box center [396, 461] width 121 height 34
